Goal: Task Accomplishment & Management: Use online tool/utility

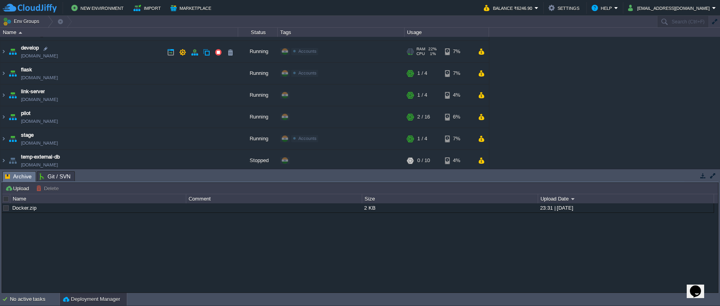
scroll to position [79, 0]
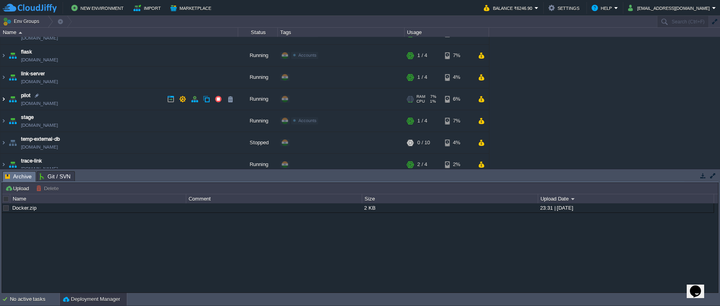
click at [6, 100] on img at bounding box center [3, 98] width 6 height 21
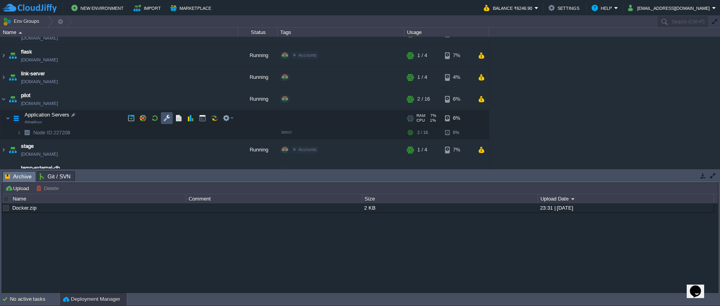
click at [164, 115] on button "button" at bounding box center [166, 117] width 7 height 7
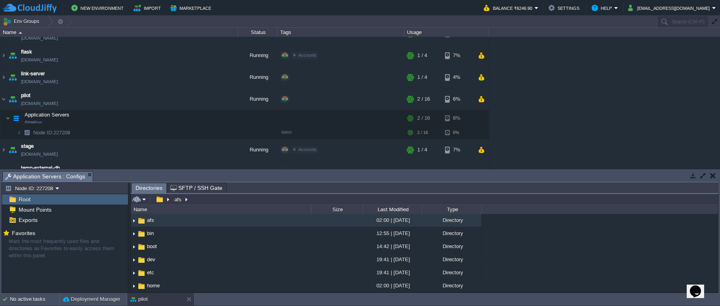
click at [200, 200] on input "/afs" at bounding box center [424, 199] width 587 height 11
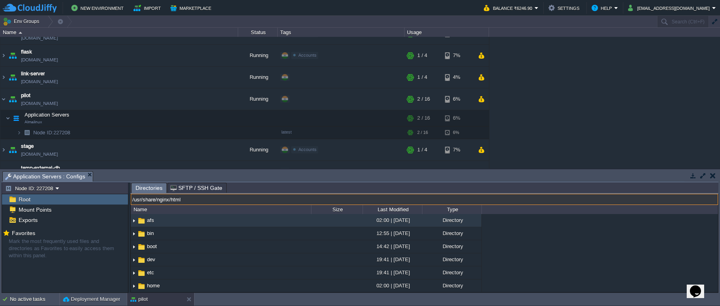
type input "/usr/share/nginx/html"
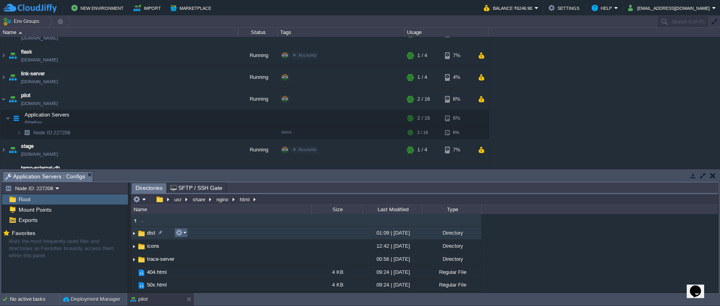
click at [185, 233] on em at bounding box center [180, 232] width 11 height 7
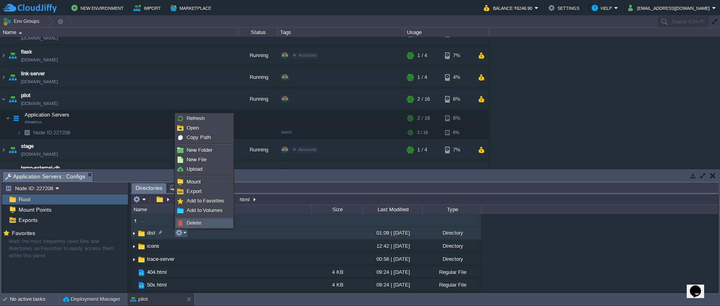
click at [189, 223] on span "Delete" at bounding box center [194, 223] width 15 height 6
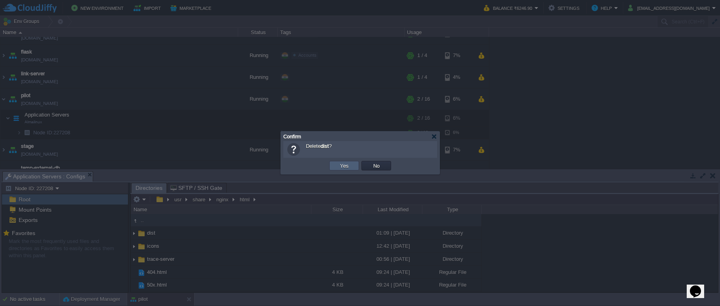
click at [333, 167] on td "Yes" at bounding box center [344, 166] width 30 height 10
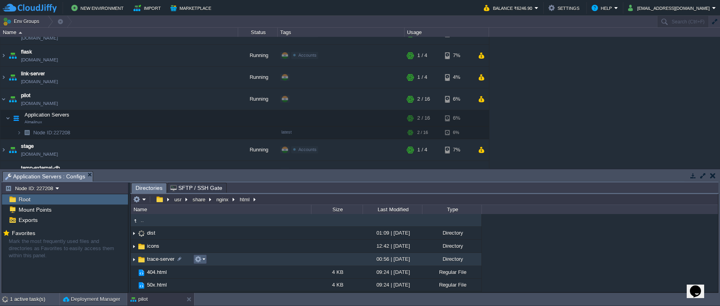
click at [204, 259] on em at bounding box center [199, 258] width 11 height 7
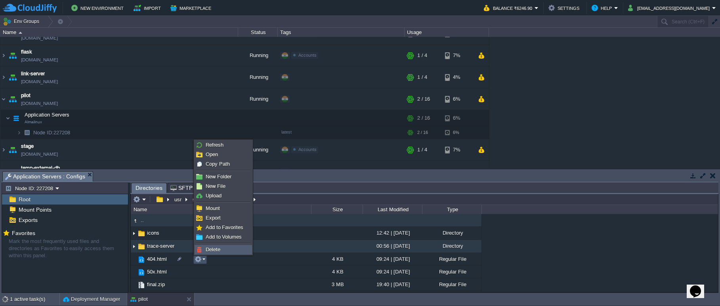
click at [206, 249] on span "Delete" at bounding box center [213, 249] width 15 height 6
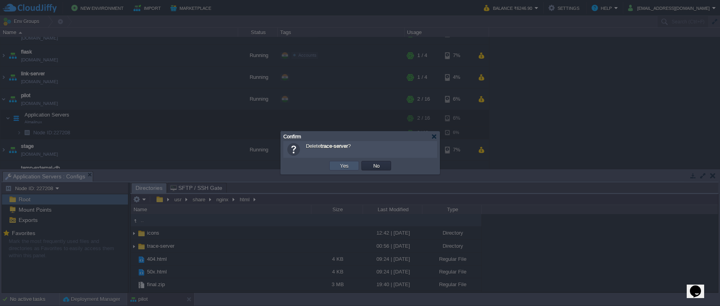
click at [340, 166] on button "Yes" at bounding box center [343, 165] width 13 height 7
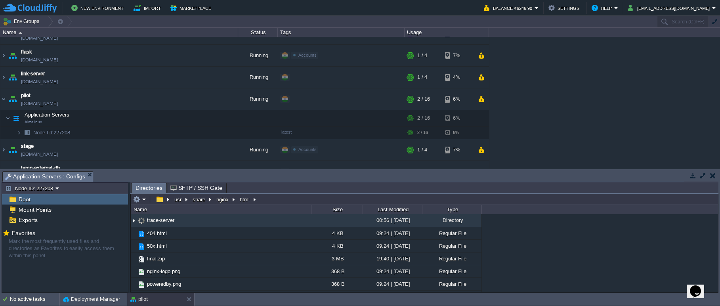
scroll to position [40, 0]
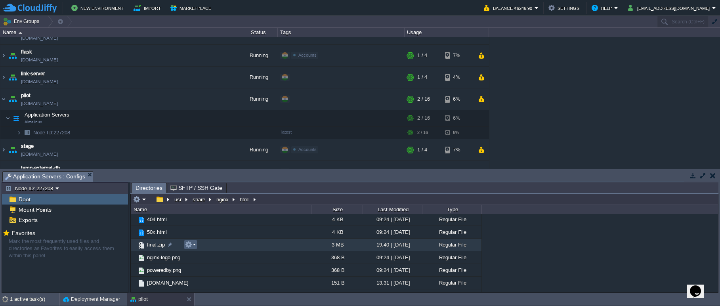
click at [195, 246] on em at bounding box center [190, 244] width 11 height 7
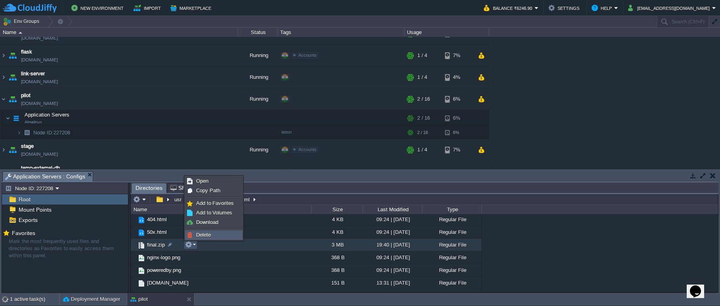
click at [206, 234] on span "Delete" at bounding box center [203, 235] width 15 height 6
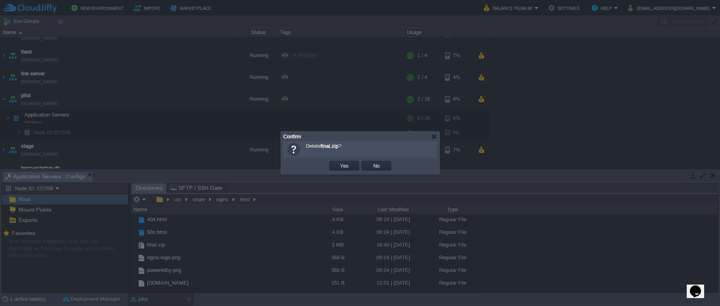
scroll to position [37, 0]
click at [344, 164] on button "Yes" at bounding box center [343, 165] width 13 height 7
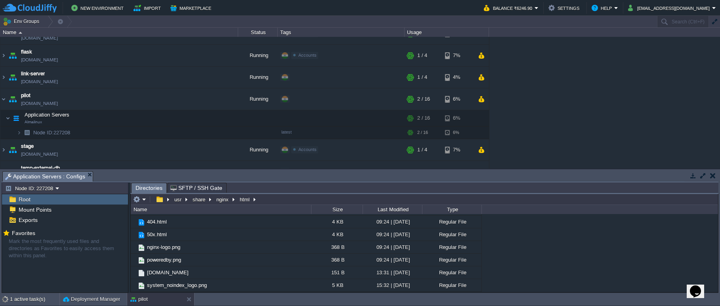
scroll to position [24, 0]
click at [145, 200] on em at bounding box center [139, 199] width 13 height 7
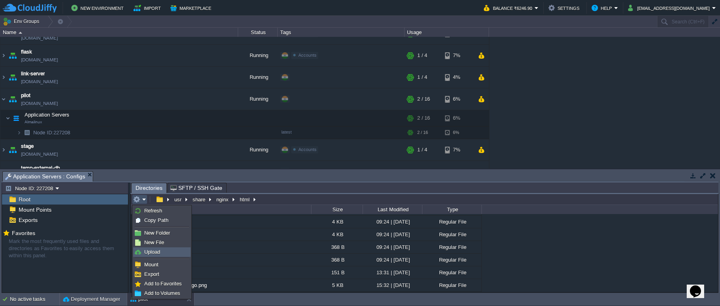
click at [162, 250] on link "Upload" at bounding box center [161, 252] width 57 height 9
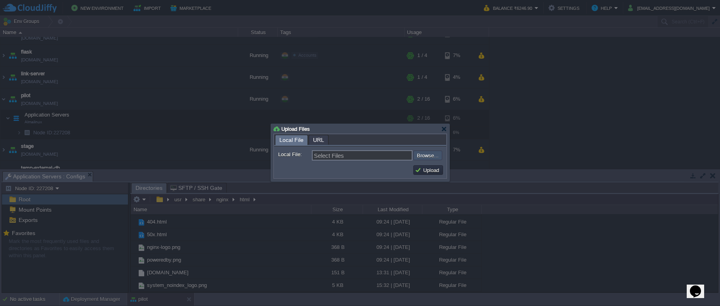
click at [423, 158] on input "file" at bounding box center [392, 156] width 100 height 10
type input "C:\fakepath\final.zip"
type input "final.zip"
click at [416, 171] on button "Upload" at bounding box center [428, 169] width 27 height 7
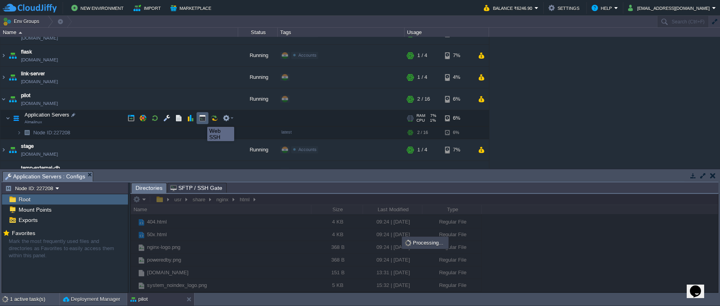
click at [201, 120] on button "button" at bounding box center [202, 117] width 7 height 7
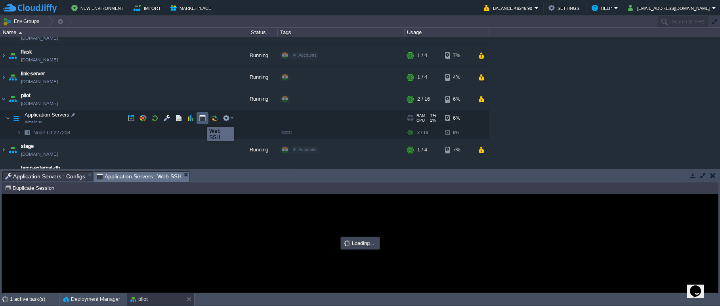
scroll to position [0, 0]
type input "#000000"
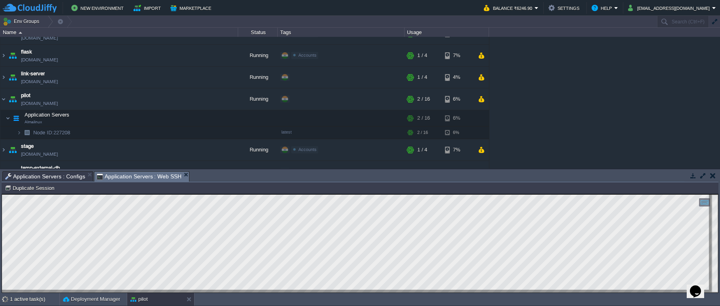
click at [67, 179] on span "Application Servers : Configs" at bounding box center [45, 177] width 80 height 10
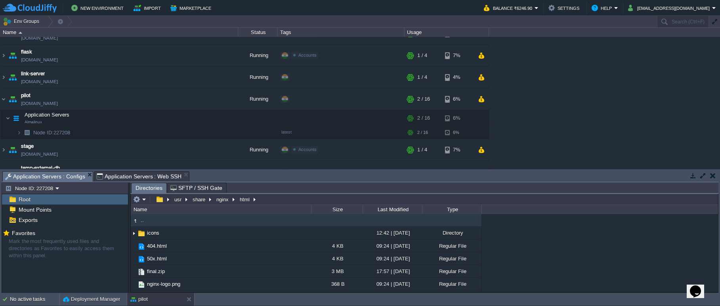
type input "/usr/share/nginx/html"
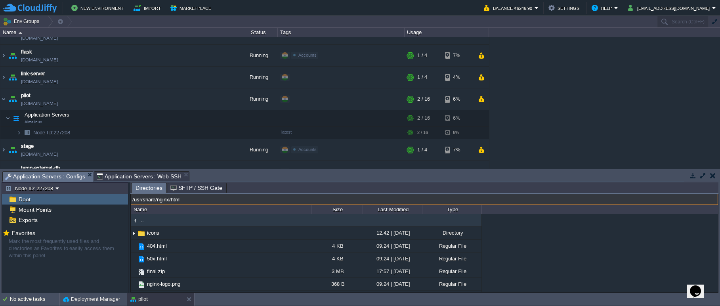
click at [260, 198] on input "/usr/share/nginx/html" at bounding box center [424, 199] width 587 height 11
click at [165, 177] on span "Application Servers : Web SSH" at bounding box center [139, 177] width 85 height 10
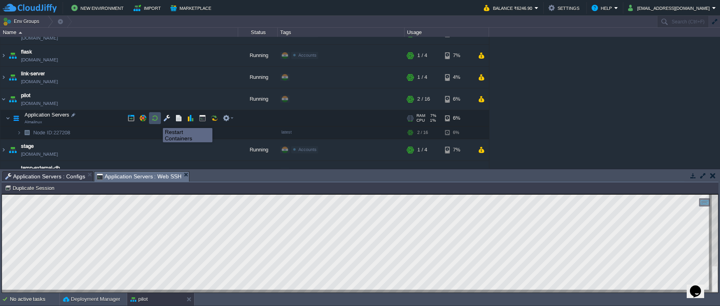
click at [156, 120] on button "button" at bounding box center [154, 117] width 7 height 7
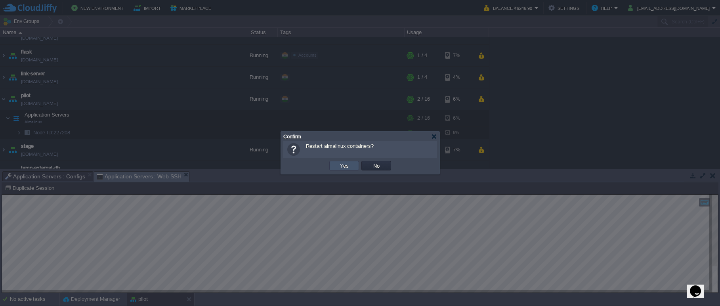
click at [339, 162] on button "Yes" at bounding box center [343, 165] width 13 height 7
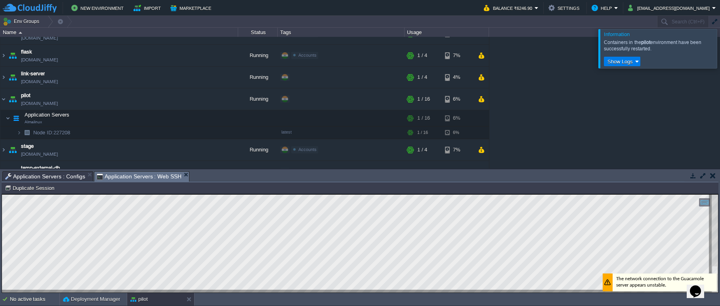
click at [719, 47] on div at bounding box center [729, 48] width 0 height 39
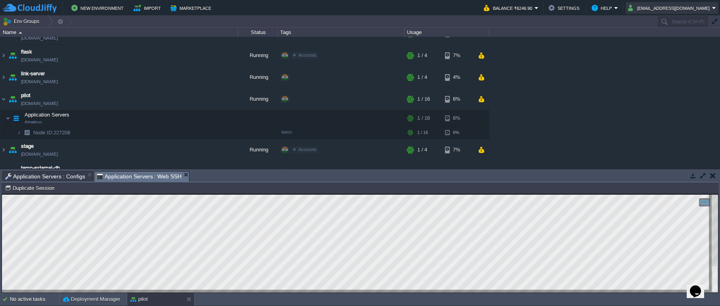
click at [710, 11] on button "capitalch@gmail.com" at bounding box center [670, 8] width 84 height 10
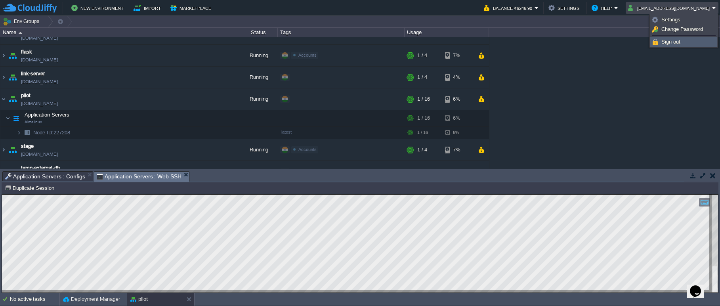
click at [707, 42] on link "Sign out" at bounding box center [683, 42] width 66 height 9
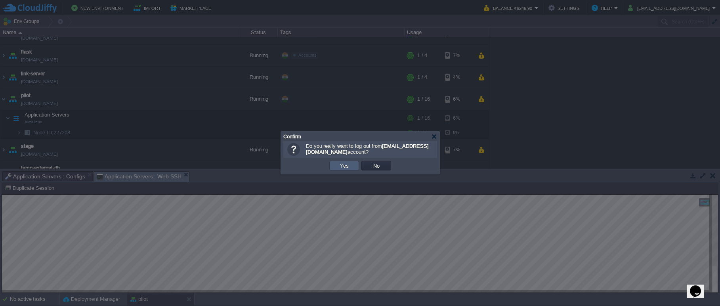
click at [356, 166] on td "Yes" at bounding box center [344, 166] width 30 height 10
